Goal: Navigation & Orientation: Find specific page/section

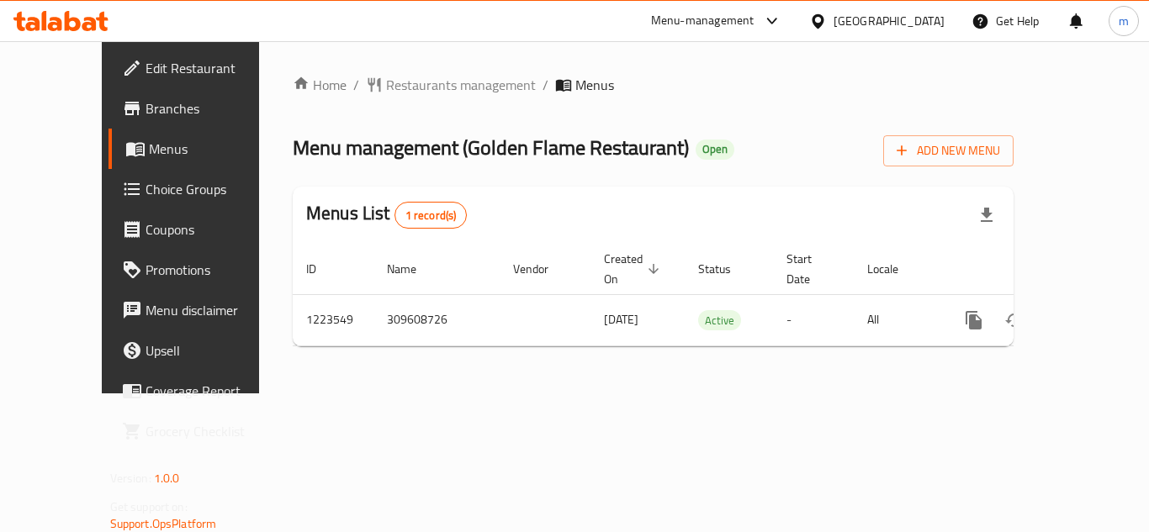
click at [79, 19] on icon at bounding box center [60, 21] width 95 height 20
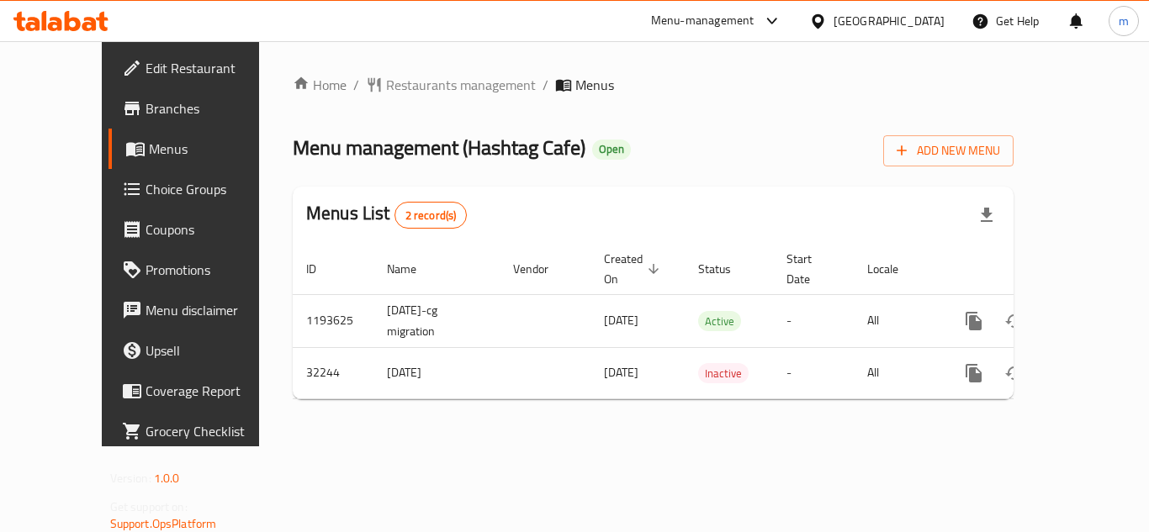
click at [85, 24] on icon at bounding box center [89, 24] width 14 height 14
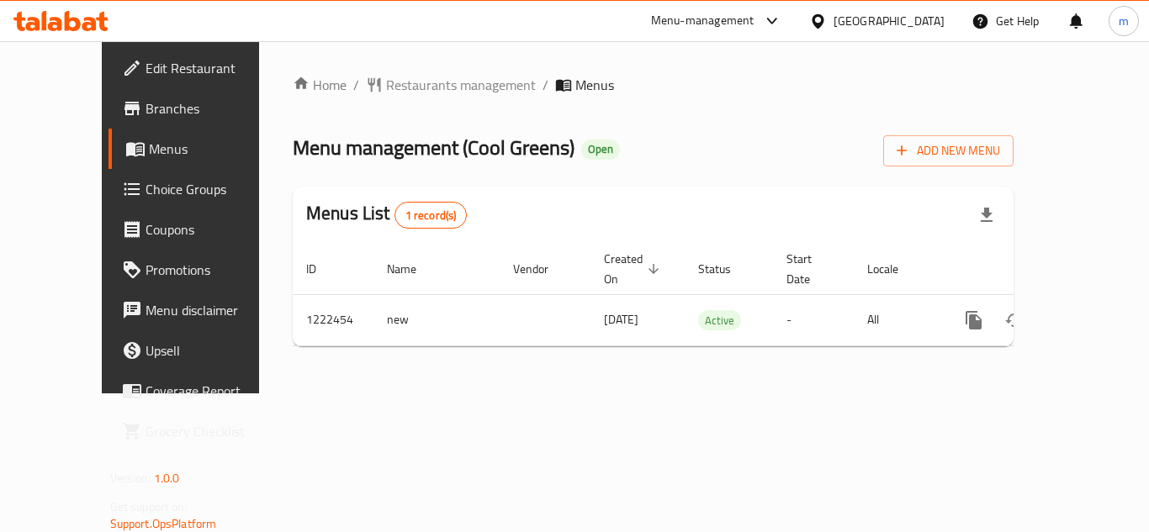
click at [97, 14] on icon at bounding box center [60, 21] width 95 height 20
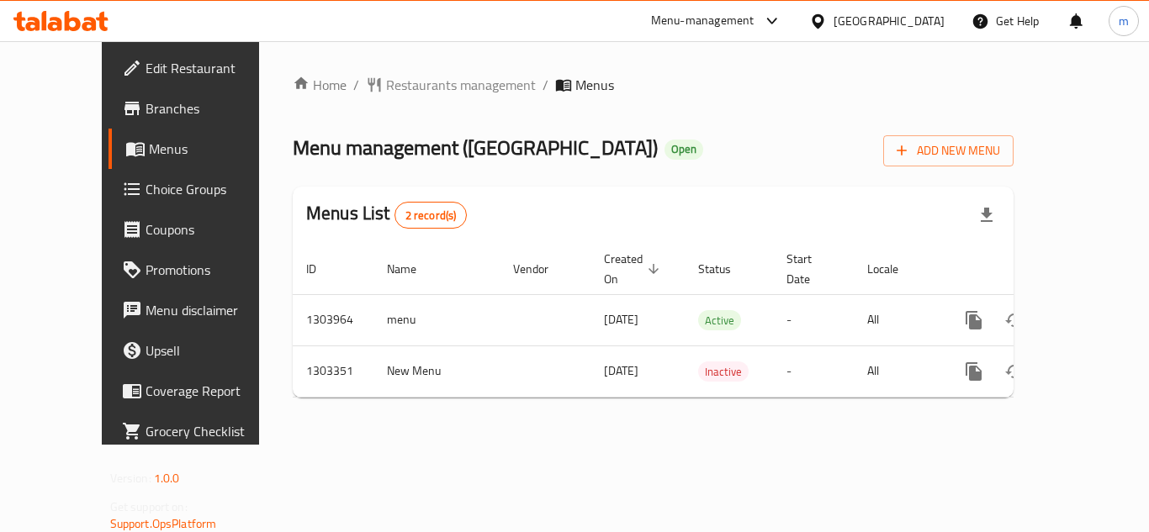
drag, startPoint x: 85, startPoint y: 32, endPoint x: 101, endPoint y: 39, distance: 17.3
click at [85, 32] on div at bounding box center [61, 21] width 122 height 34
click at [93, 34] on div at bounding box center [61, 21] width 122 height 34
click at [73, 21] on icon at bounding box center [60, 21] width 95 height 20
click at [43, 24] on icon at bounding box center [44, 20] width 5 height 19
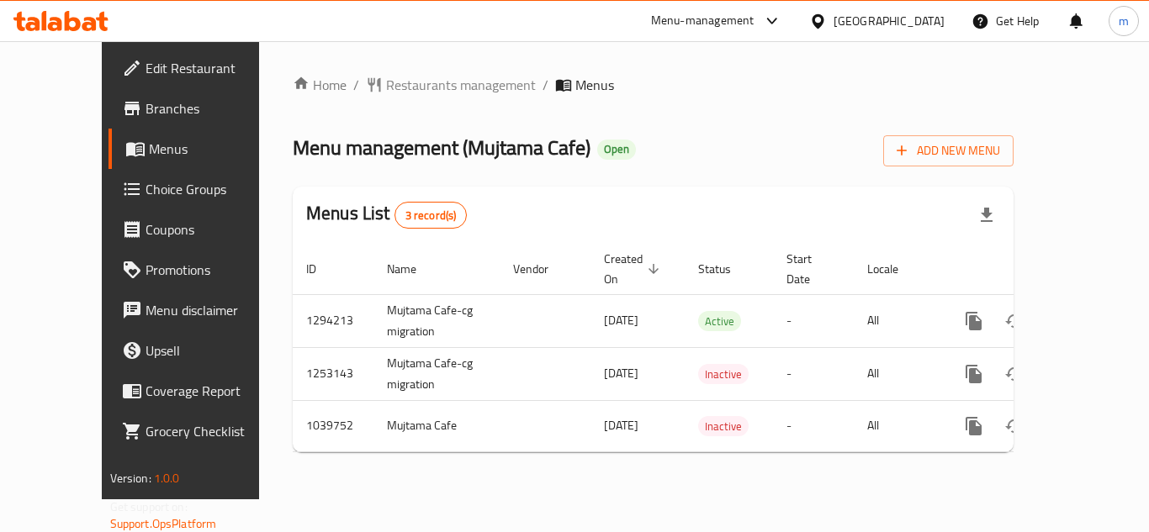
click at [50, 18] on icon at bounding box center [60, 21] width 95 height 20
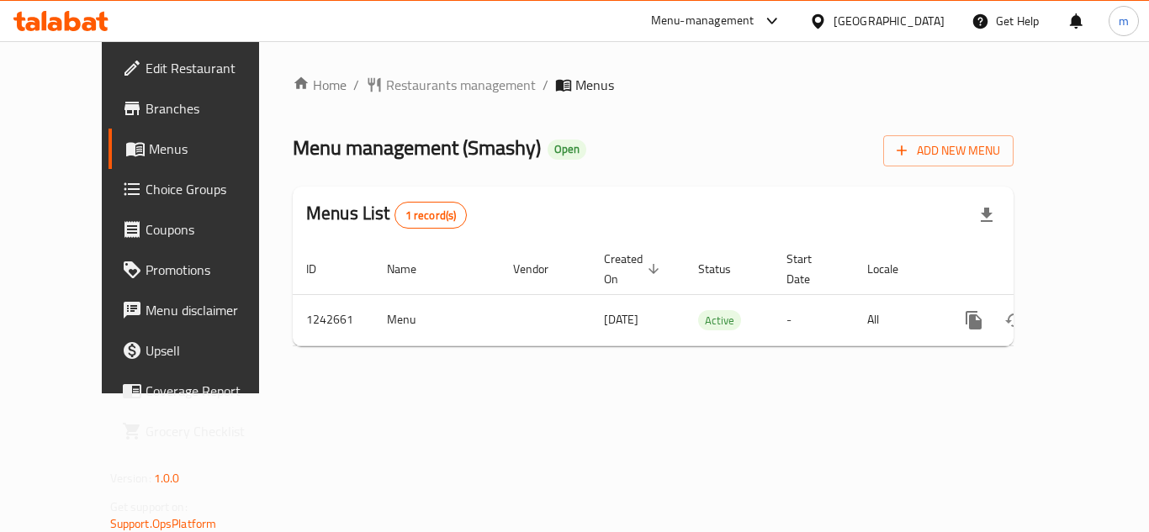
click at [145, 183] on span "Choice Groups" at bounding box center [212, 189] width 135 height 20
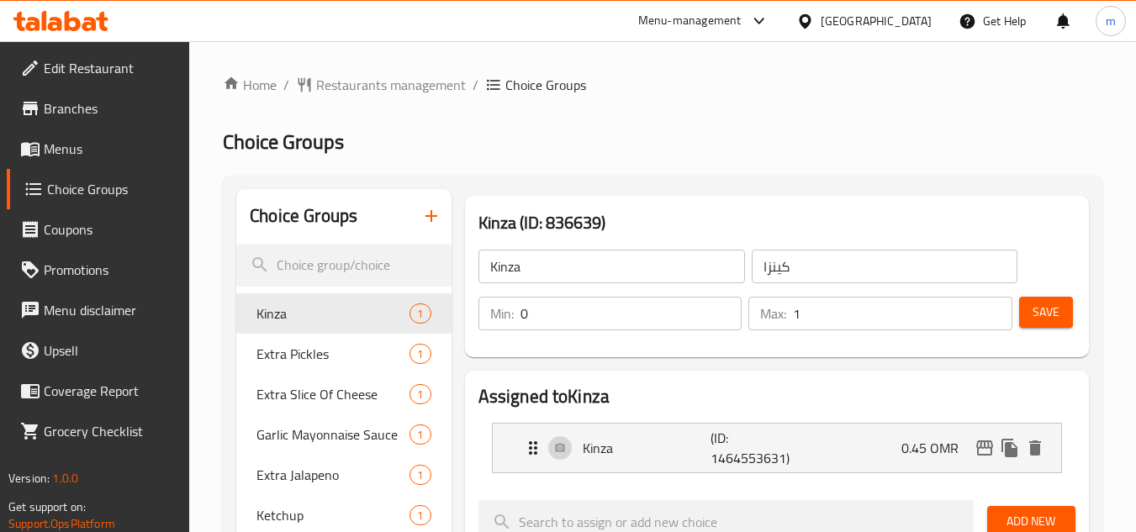
click at [71, 13] on icon at bounding box center [60, 21] width 95 height 20
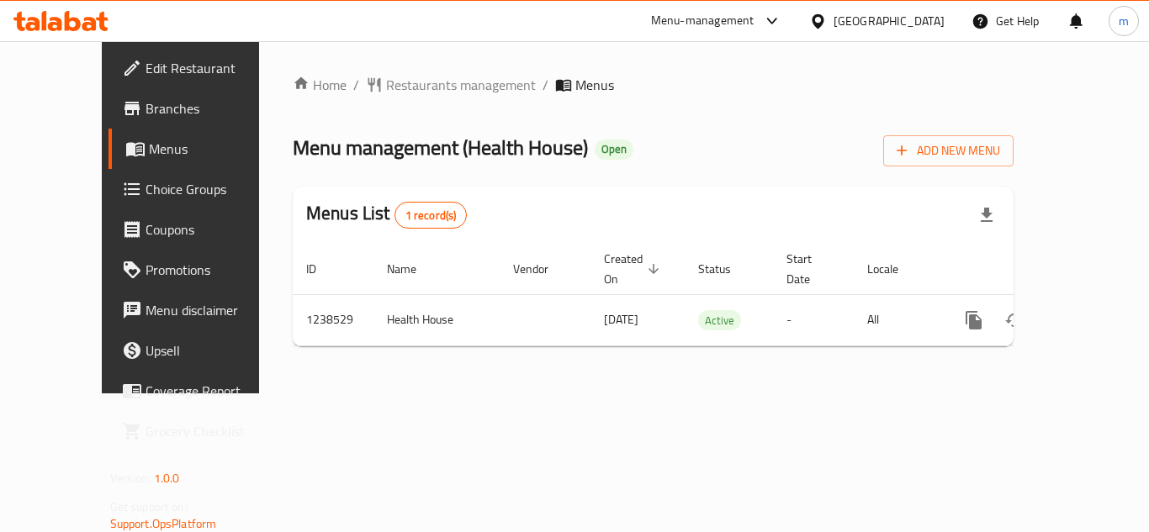
click at [45, 18] on icon at bounding box center [44, 20] width 5 height 19
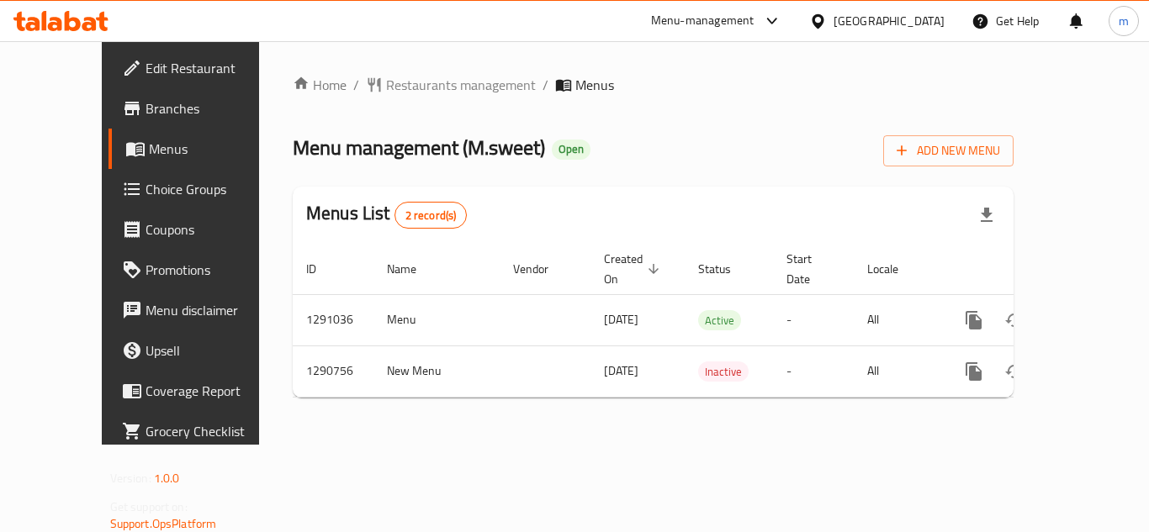
click at [76, 17] on icon at bounding box center [60, 21] width 95 height 20
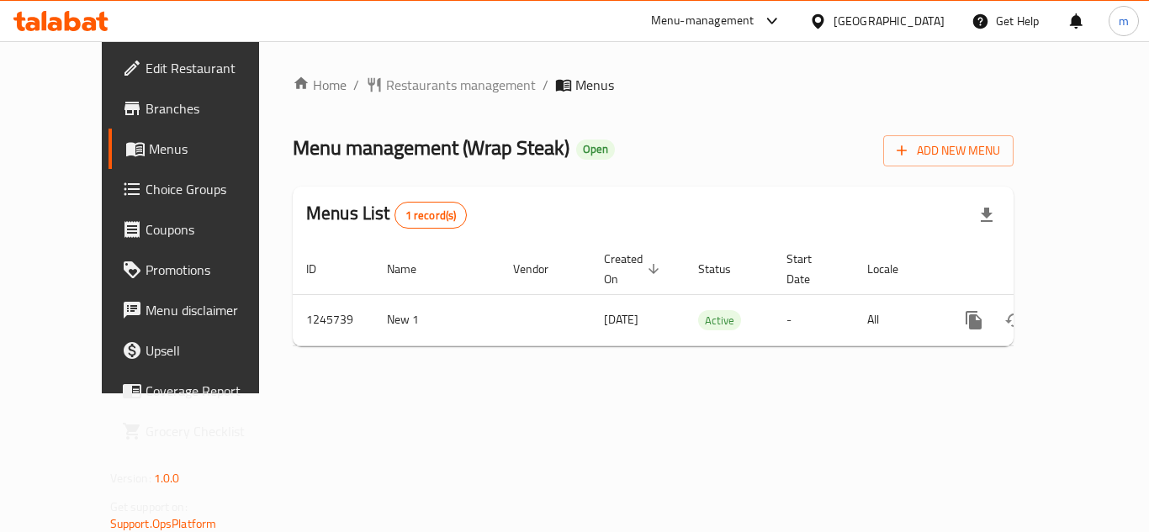
click at [40, 25] on icon at bounding box center [32, 24] width 14 height 14
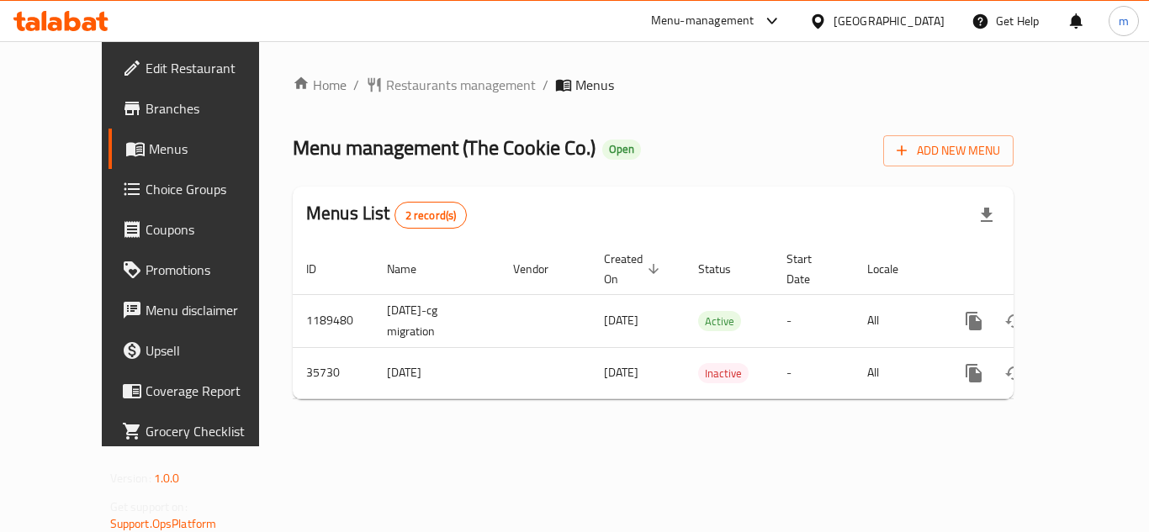
click at [82, 36] on div at bounding box center [61, 21] width 122 height 34
click at [87, 22] on icon at bounding box center [60, 21] width 95 height 20
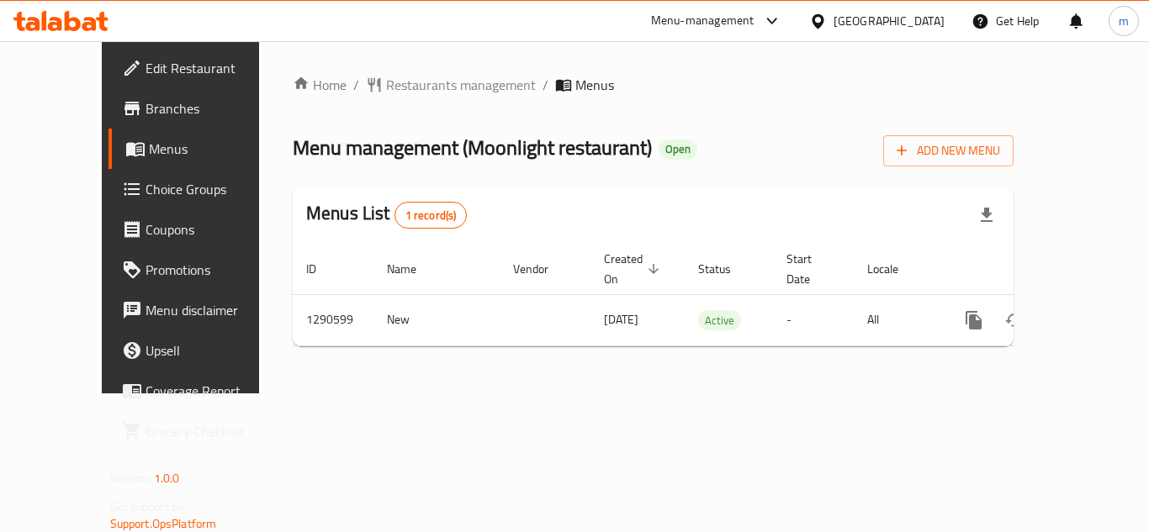
click at [73, 25] on icon at bounding box center [60, 21] width 95 height 20
click at [74, 18] on icon at bounding box center [73, 21] width 16 height 20
click at [66, 22] on icon at bounding box center [73, 21] width 16 height 20
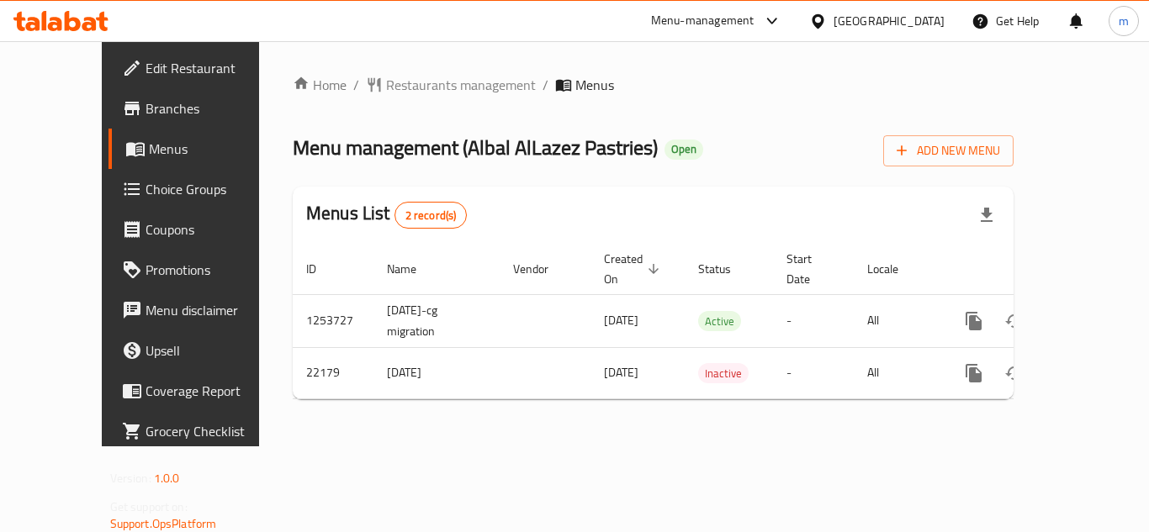
click at [414, 430] on div "Home / Restaurants management / Menus Menu management ( Albal AlLazez Pastries …" at bounding box center [653, 243] width 788 height 405
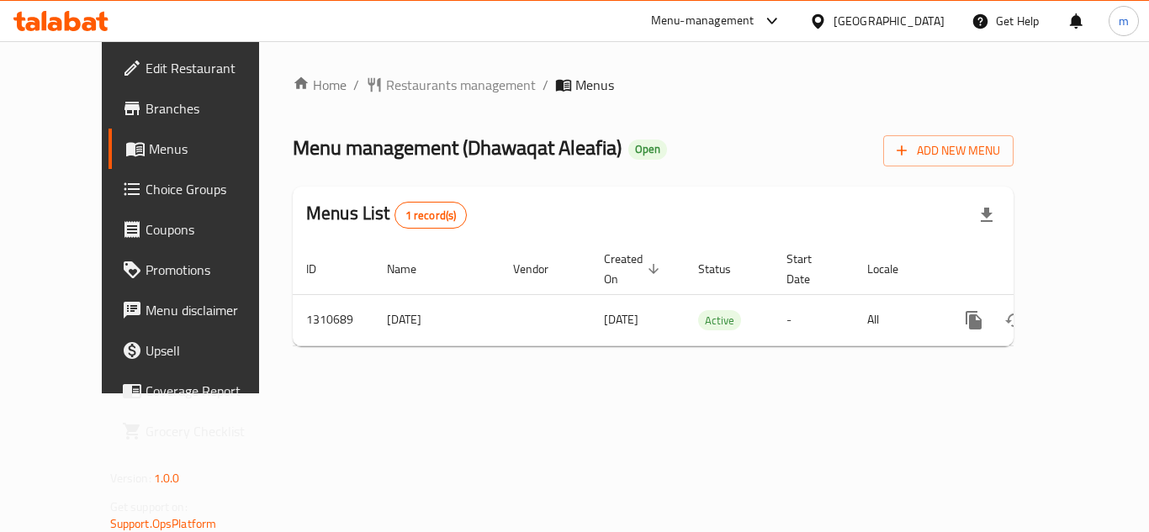
click at [83, 24] on icon at bounding box center [89, 24] width 14 height 14
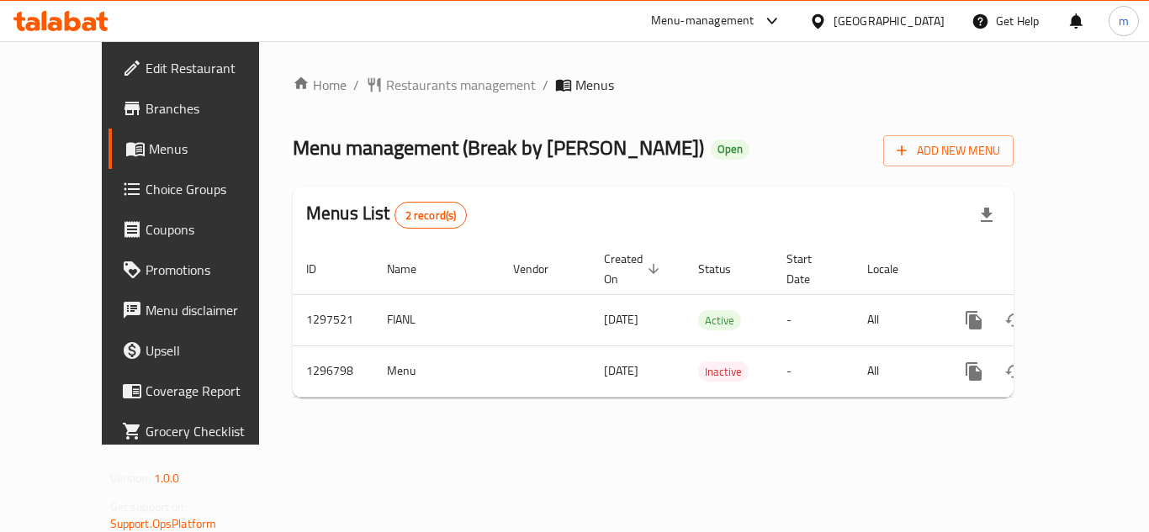
click at [65, 23] on icon at bounding box center [73, 21] width 16 height 20
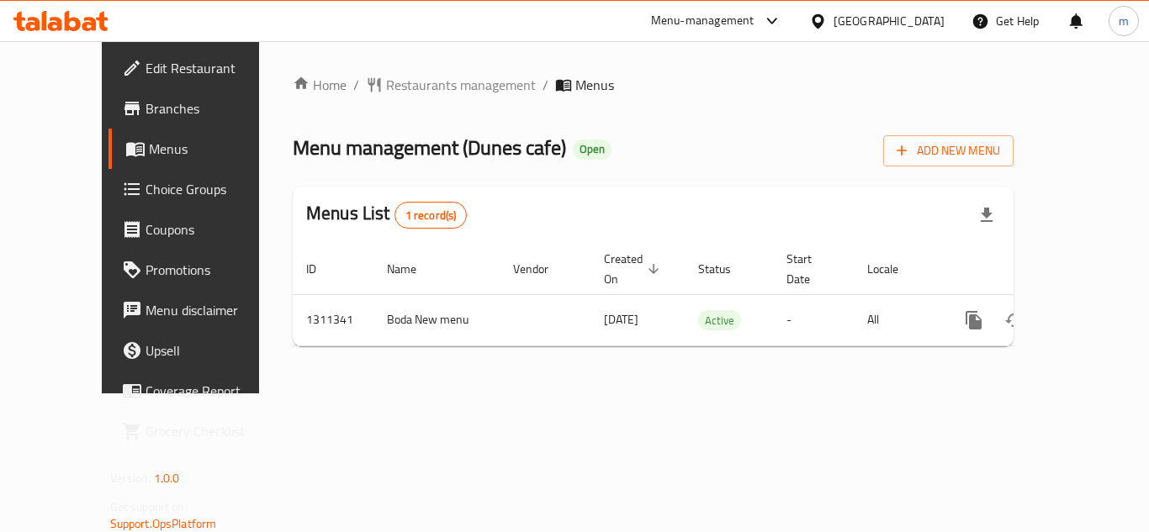
drag, startPoint x: 73, startPoint y: 9, endPoint x: 71, endPoint y: 19, distance: 9.4
click at [73, 9] on div at bounding box center [61, 21] width 122 height 34
click at [64, 17] on icon at bounding box center [60, 21] width 95 height 20
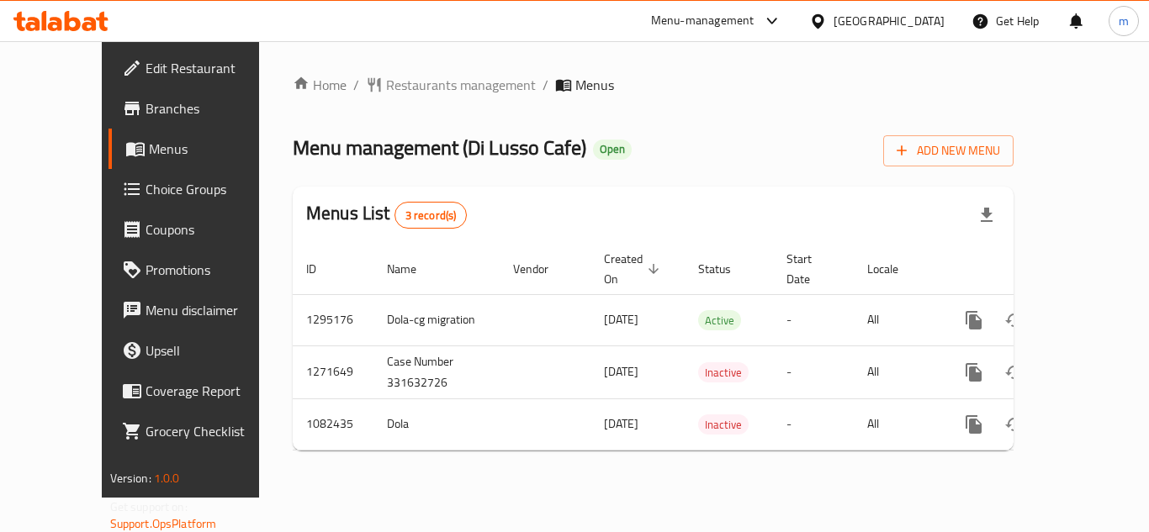
click at [644, 87] on ol "Home / Restaurants management / Menus" at bounding box center [653, 85] width 721 height 20
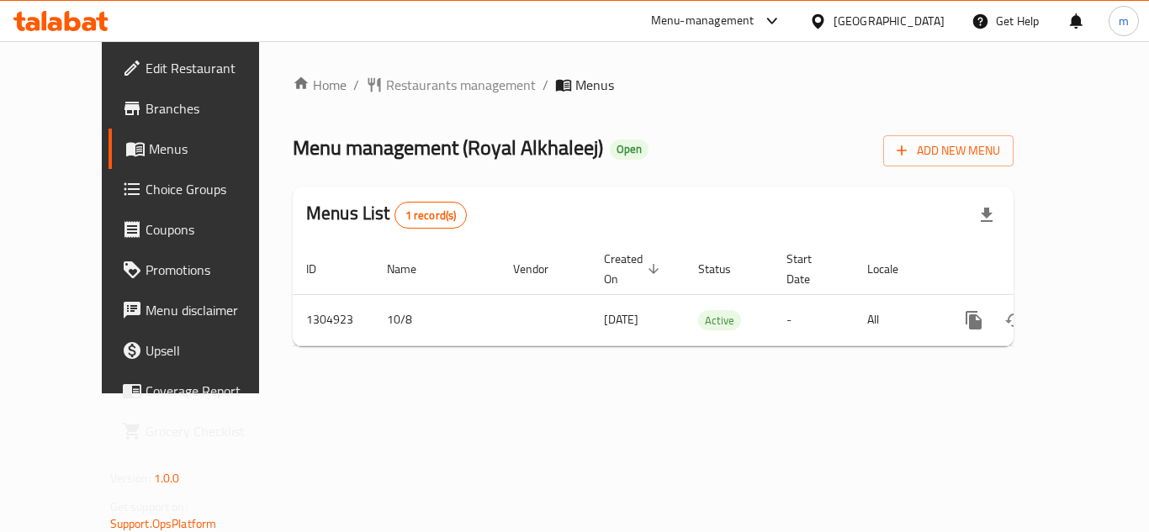
click at [76, 19] on icon at bounding box center [73, 21] width 16 height 20
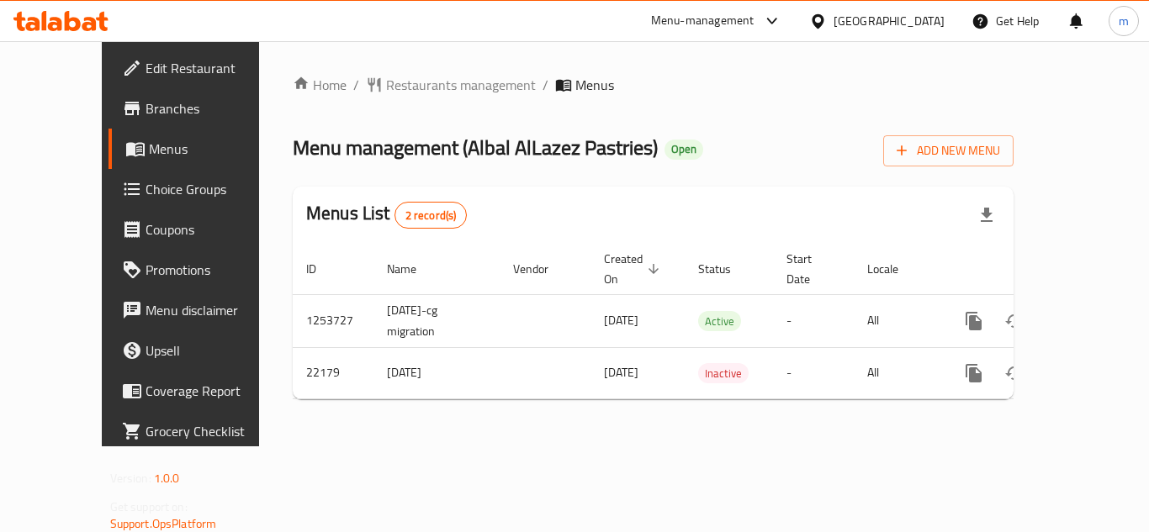
click at [89, 37] on div at bounding box center [61, 21] width 122 height 34
click at [90, 32] on div at bounding box center [61, 21] width 122 height 34
click at [98, 25] on icon at bounding box center [60, 21] width 95 height 20
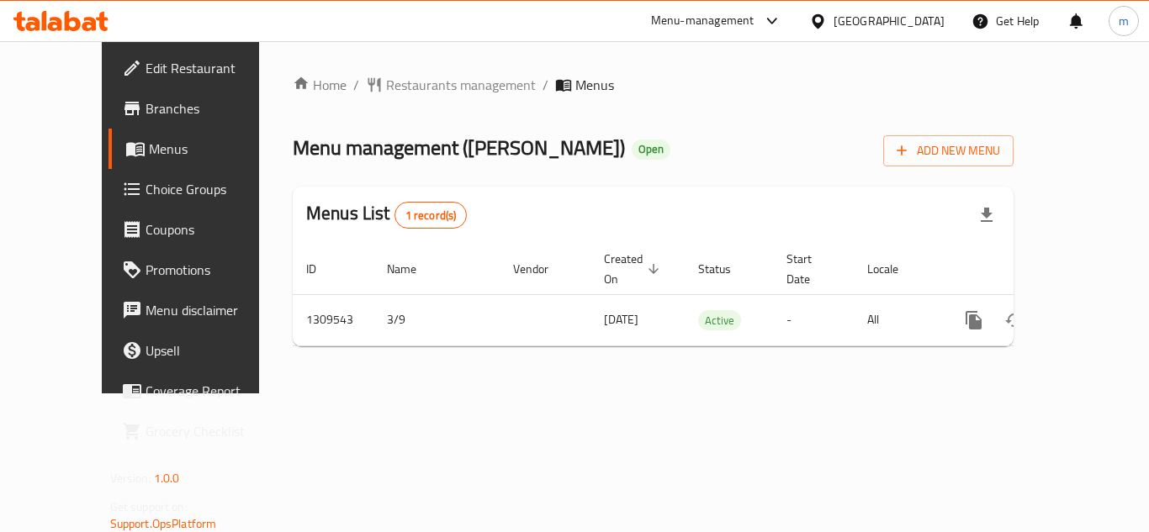
click at [69, 22] on icon at bounding box center [73, 21] width 16 height 20
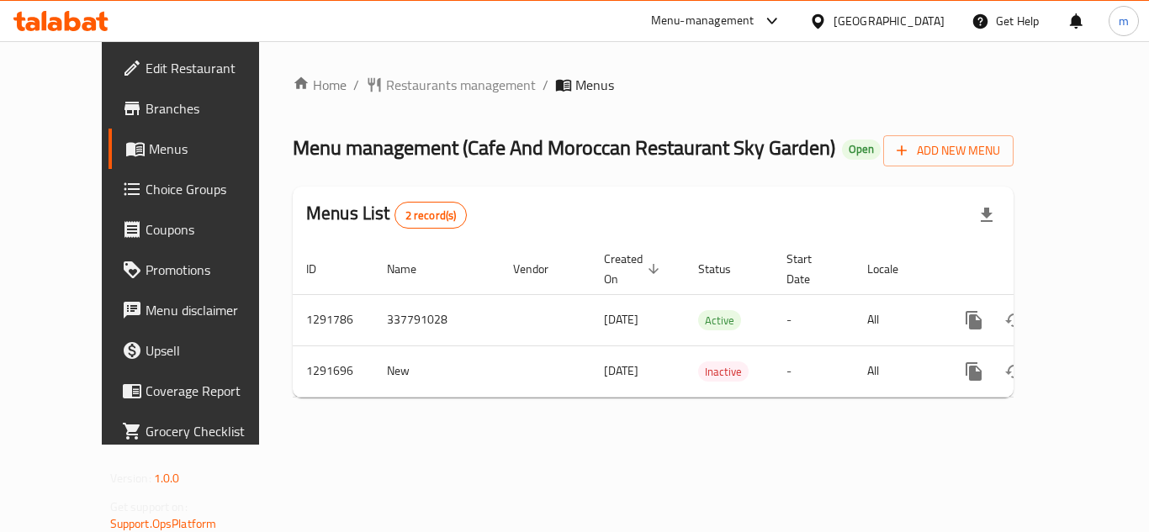
click at [96, 23] on icon at bounding box center [89, 24] width 14 height 14
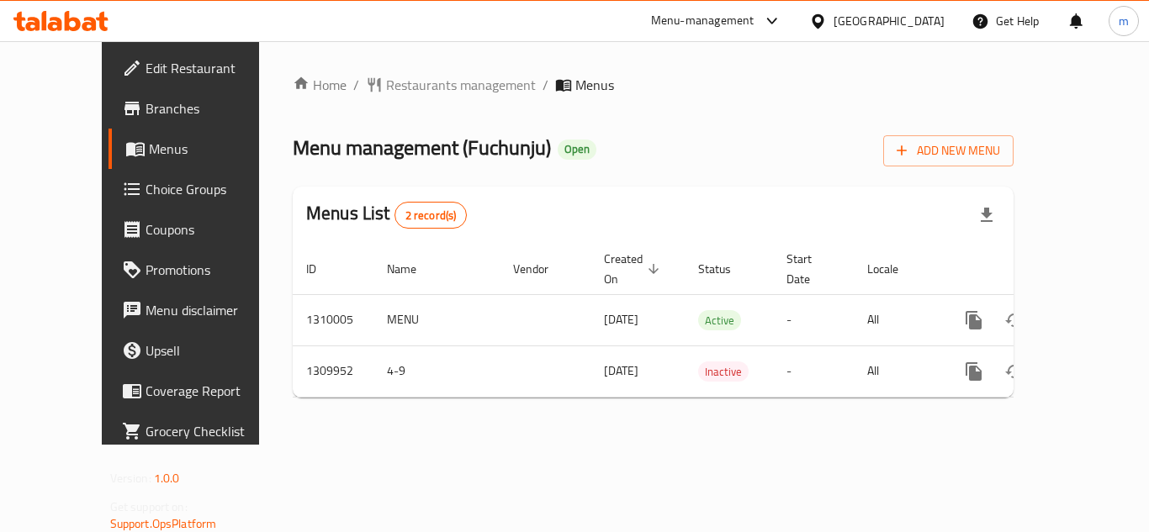
click at [82, 18] on icon at bounding box center [60, 21] width 95 height 20
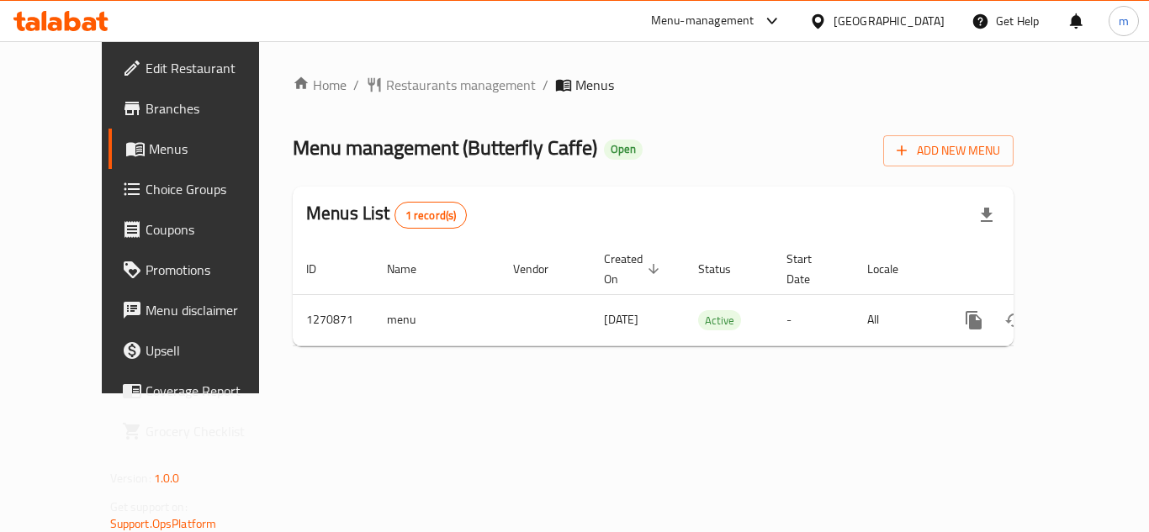
click at [56, 15] on icon at bounding box center [60, 21] width 95 height 20
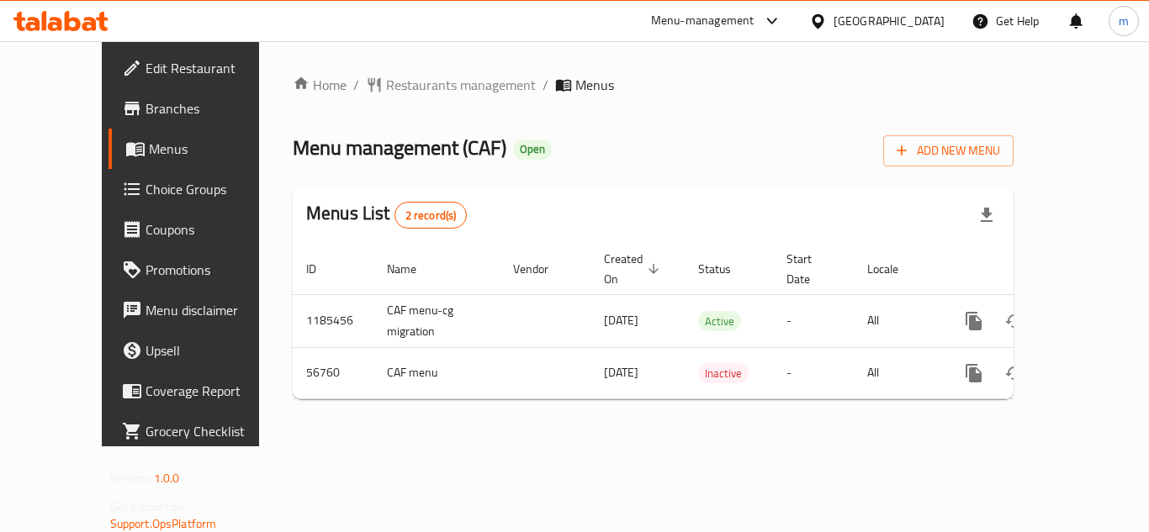
click at [66, 23] on icon at bounding box center [73, 21] width 16 height 20
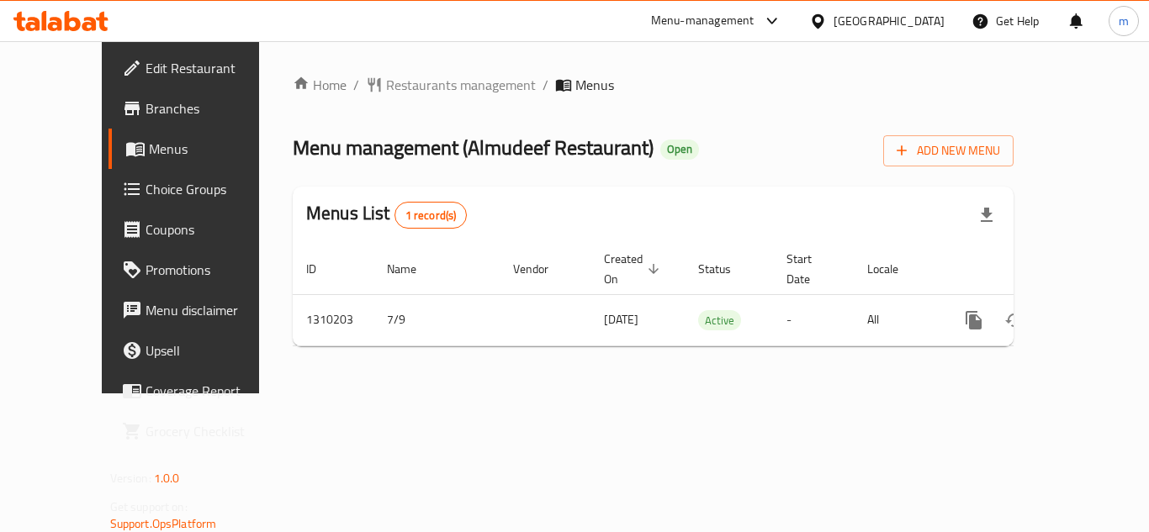
click at [526, 206] on div "Menus List 1 record(s)" at bounding box center [653, 215] width 721 height 57
click at [89, 18] on icon at bounding box center [89, 24] width 14 height 14
